Goal: Information Seeking & Learning: Learn about a topic

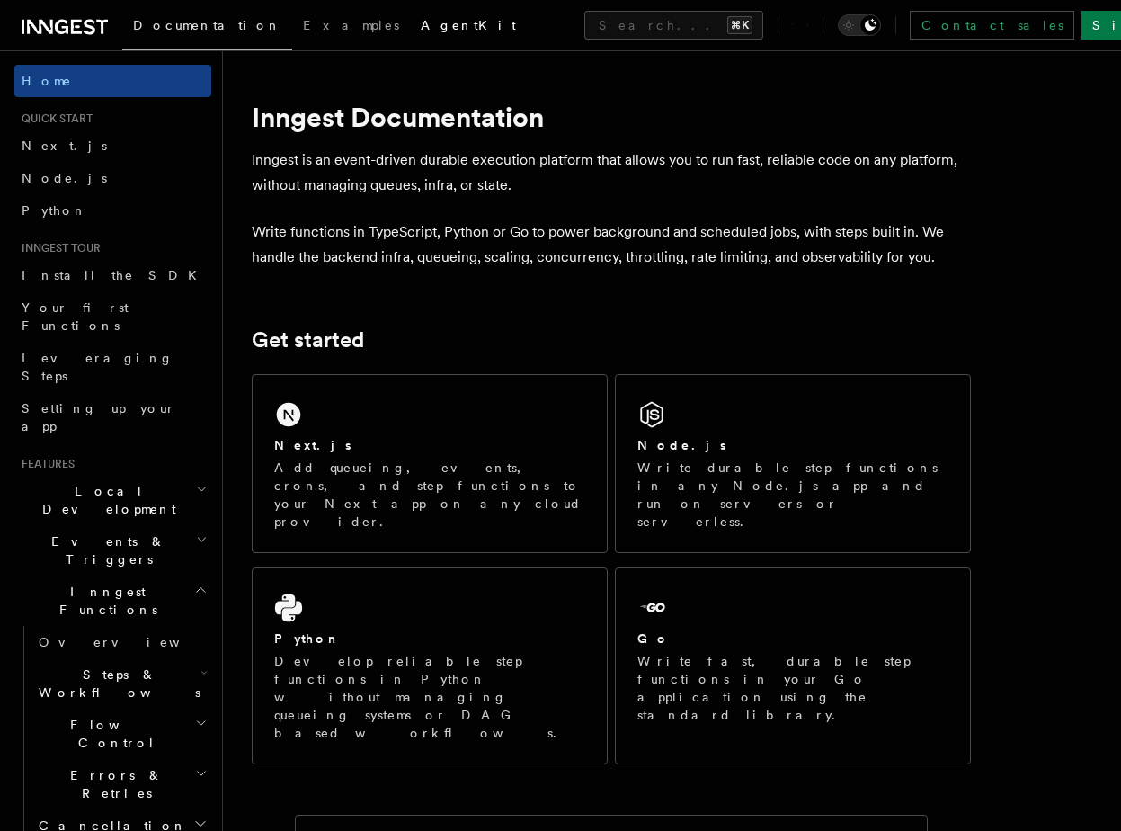
click at [410, 38] on link "AgentKit" at bounding box center [468, 26] width 117 height 43
click at [81, 283] on span "Install the SDK" at bounding box center [115, 275] width 186 height 18
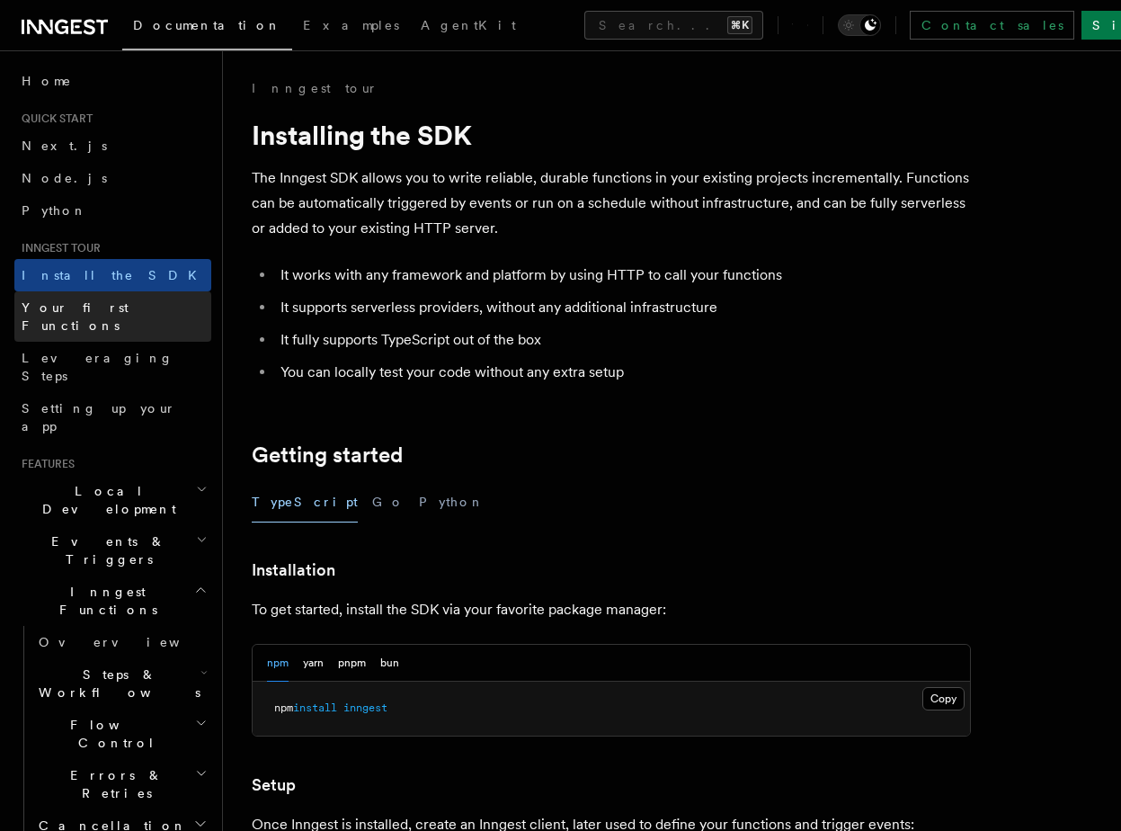
click at [142, 303] on link "Your first Functions" at bounding box center [112, 316] width 197 height 50
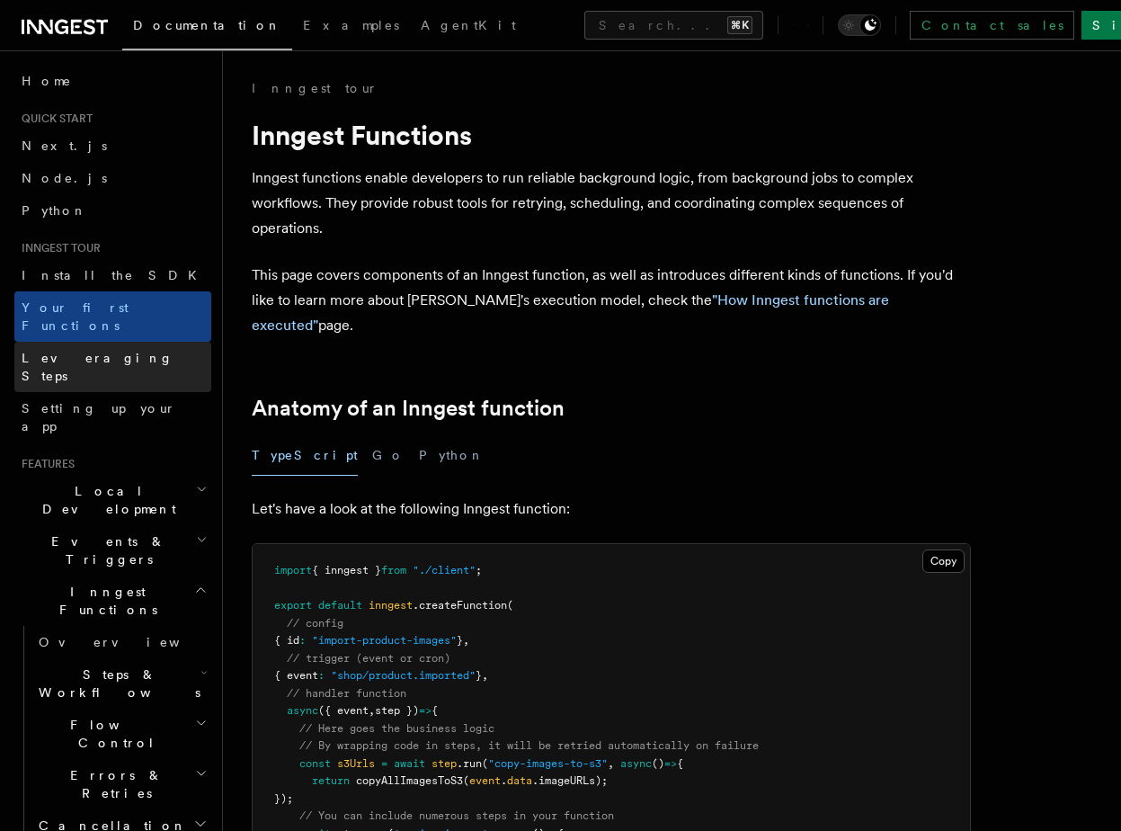
click at [127, 344] on link "Leveraging Steps" at bounding box center [112, 367] width 197 height 50
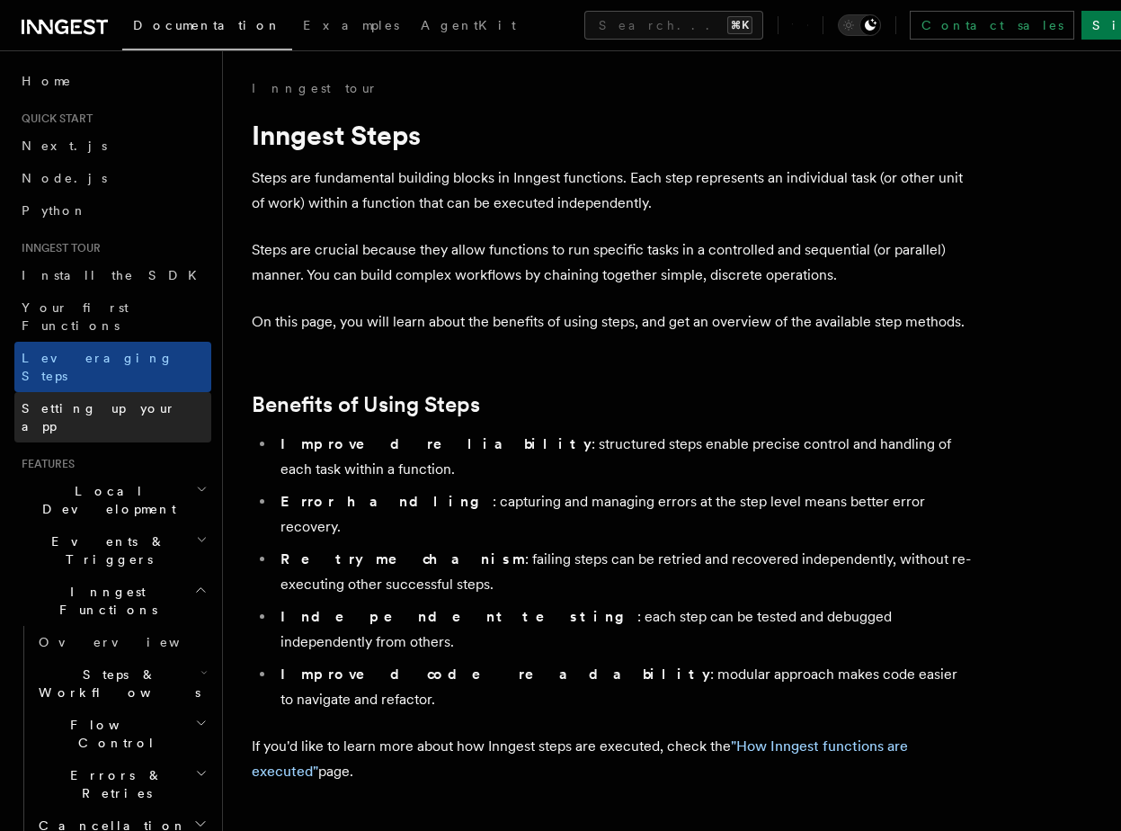
click at [132, 401] on span "Setting up your app" at bounding box center [99, 417] width 155 height 32
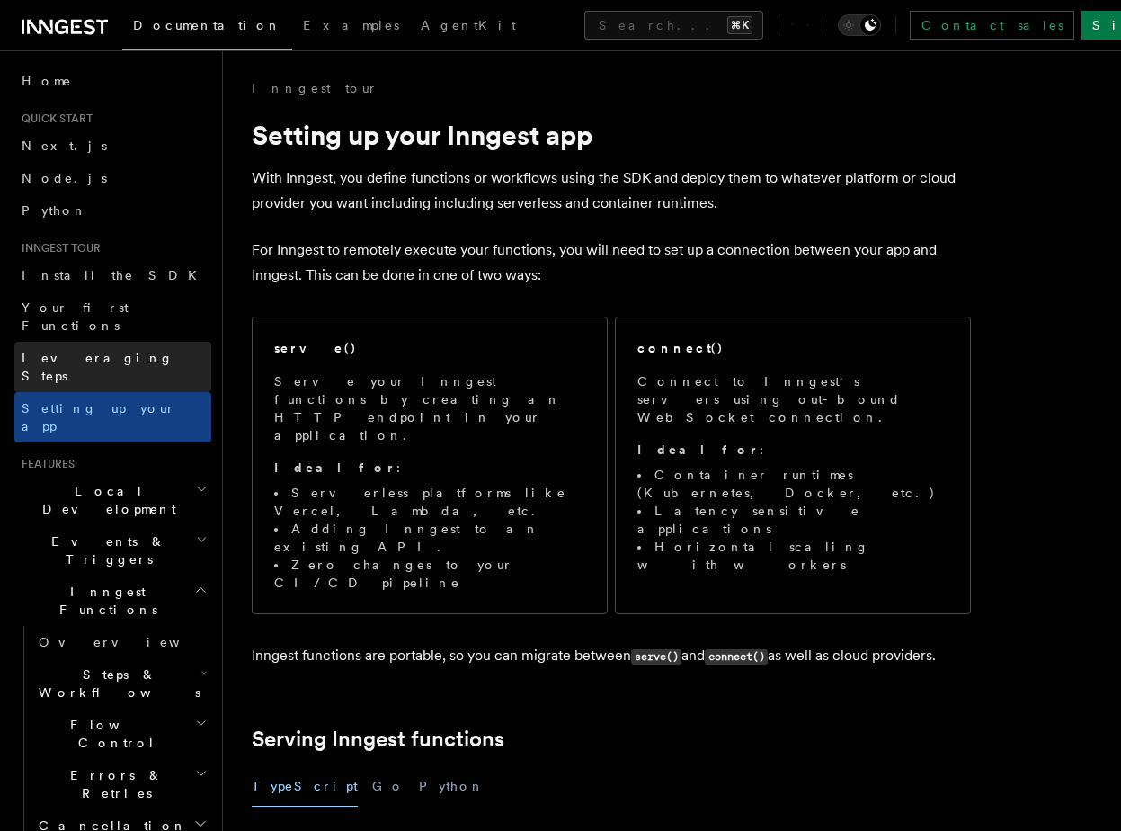
click at [131, 347] on link "Leveraging Steps" at bounding box center [112, 367] width 197 height 50
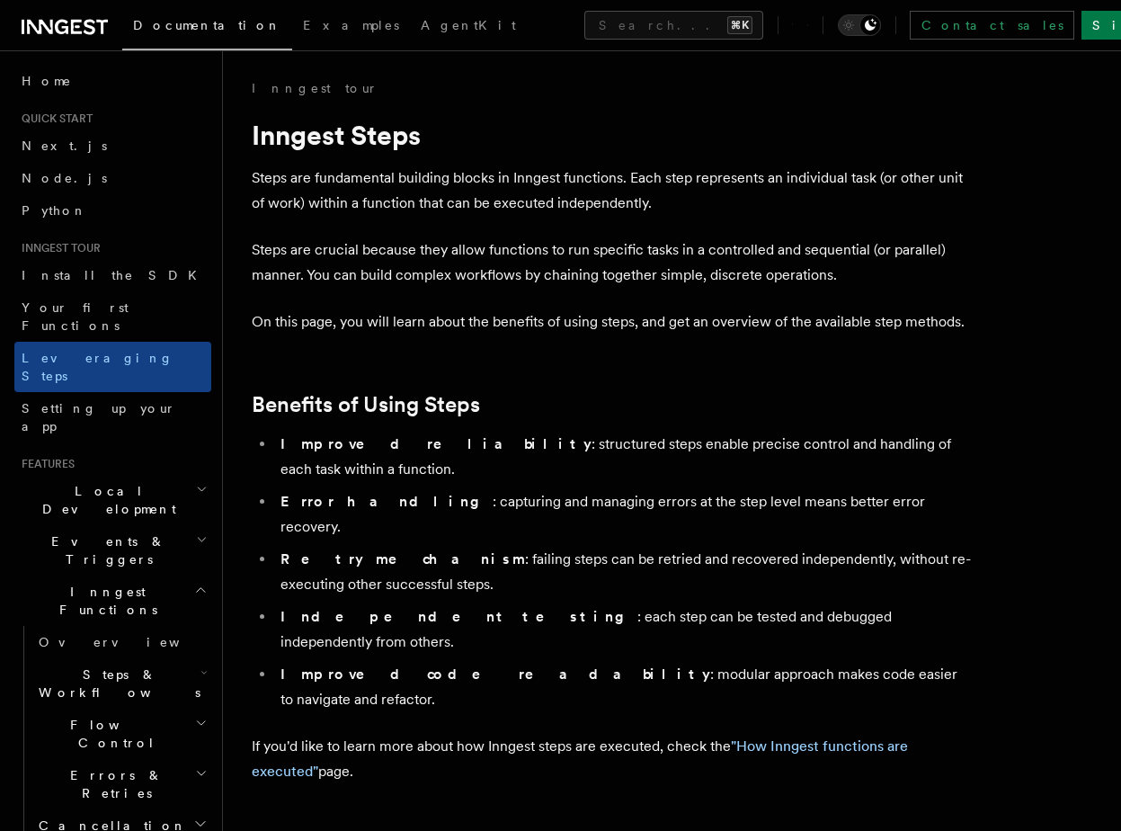
click at [86, 30] on icon at bounding box center [65, 27] width 86 height 22
